Goal: Find specific page/section: Find specific page/section

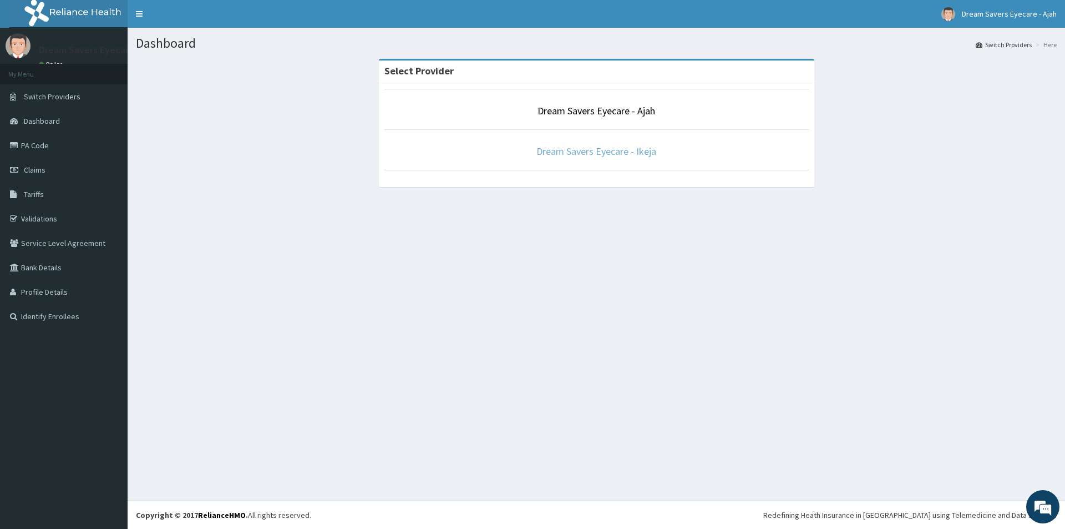
click at [612, 156] on link "Dream Savers Eyecare - Ikeja" at bounding box center [596, 151] width 120 height 13
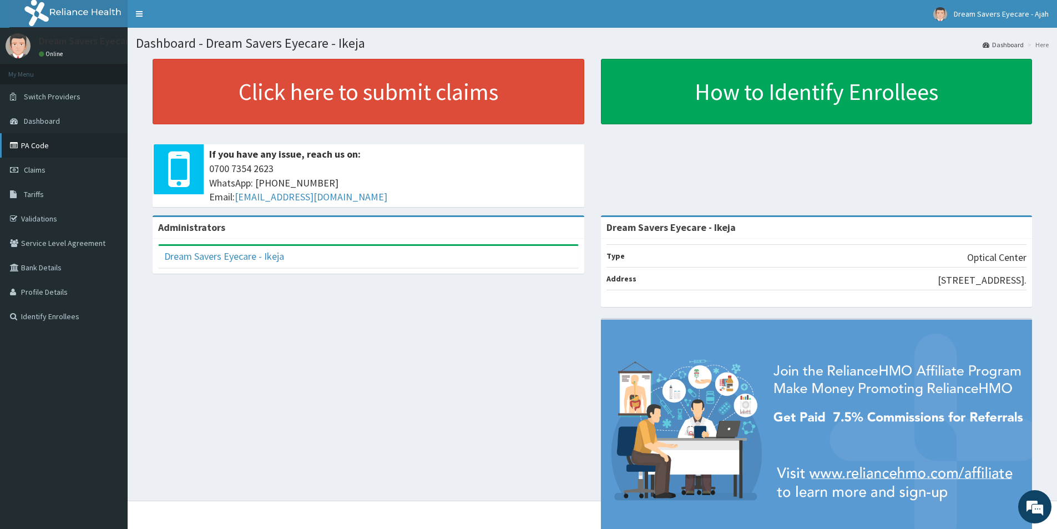
click at [41, 149] on link "PA Code" at bounding box center [64, 145] width 128 height 24
